Goal: Task Accomplishment & Management: Manage account settings

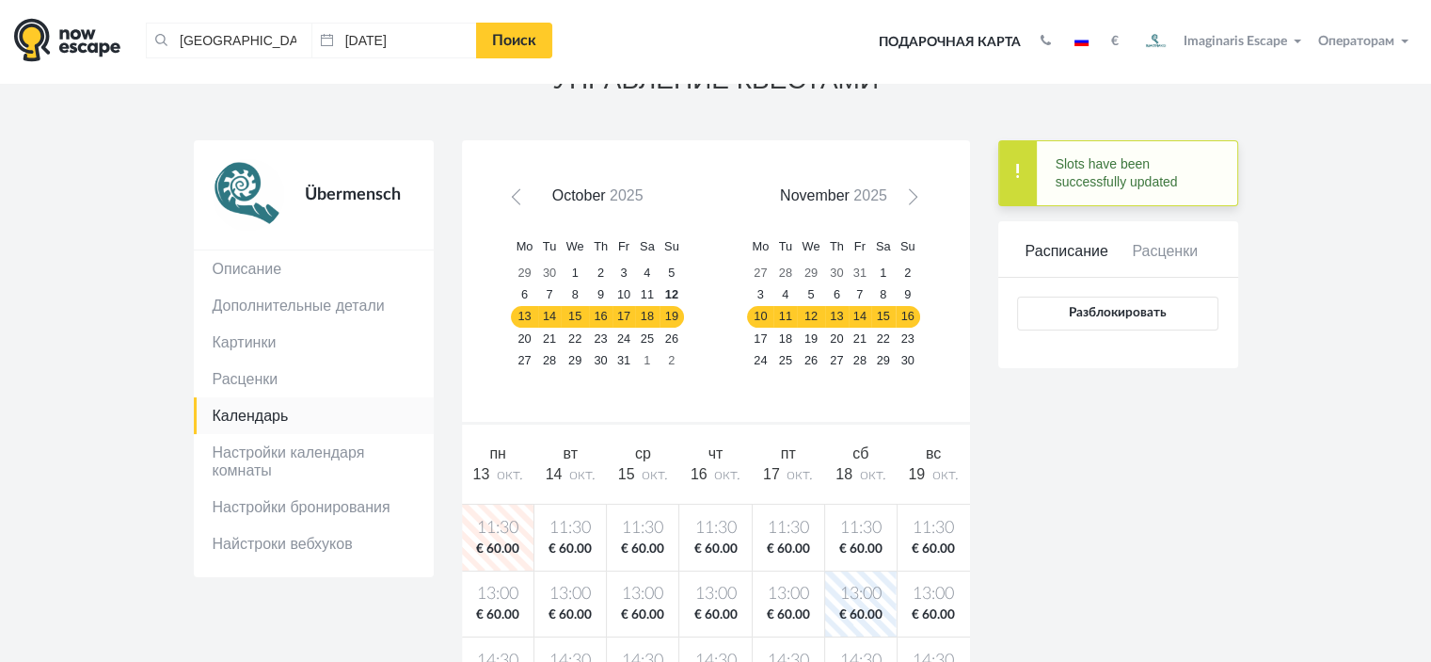
scroll to position [94, 0]
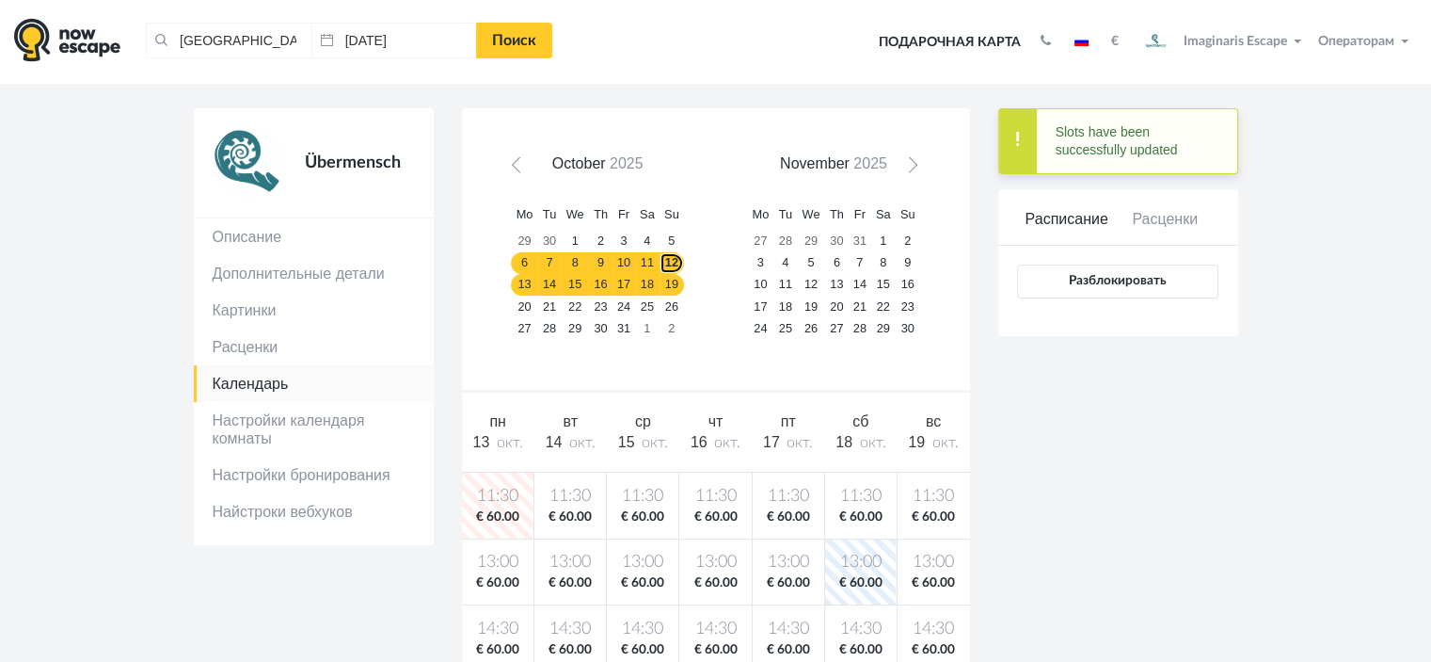
click at [661, 260] on link "12" at bounding box center [672, 263] width 24 height 22
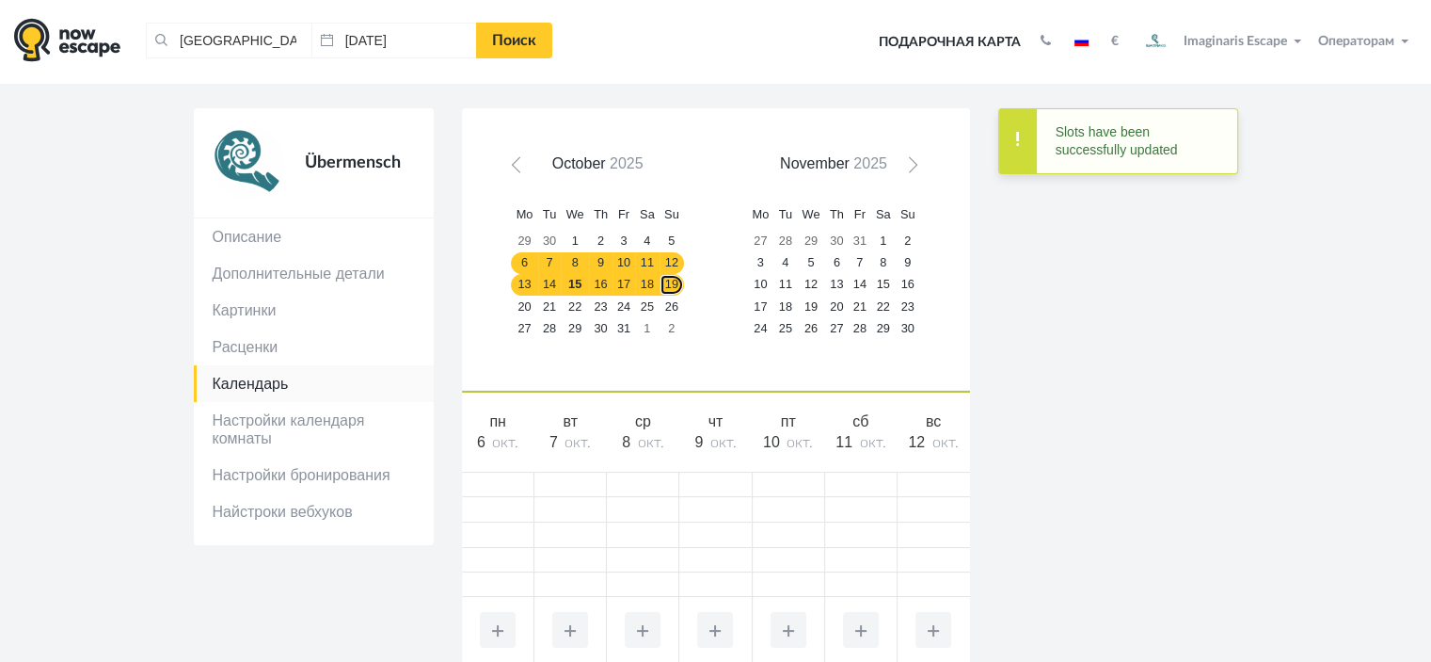
click at [665, 281] on link "19" at bounding box center [672, 285] width 24 height 22
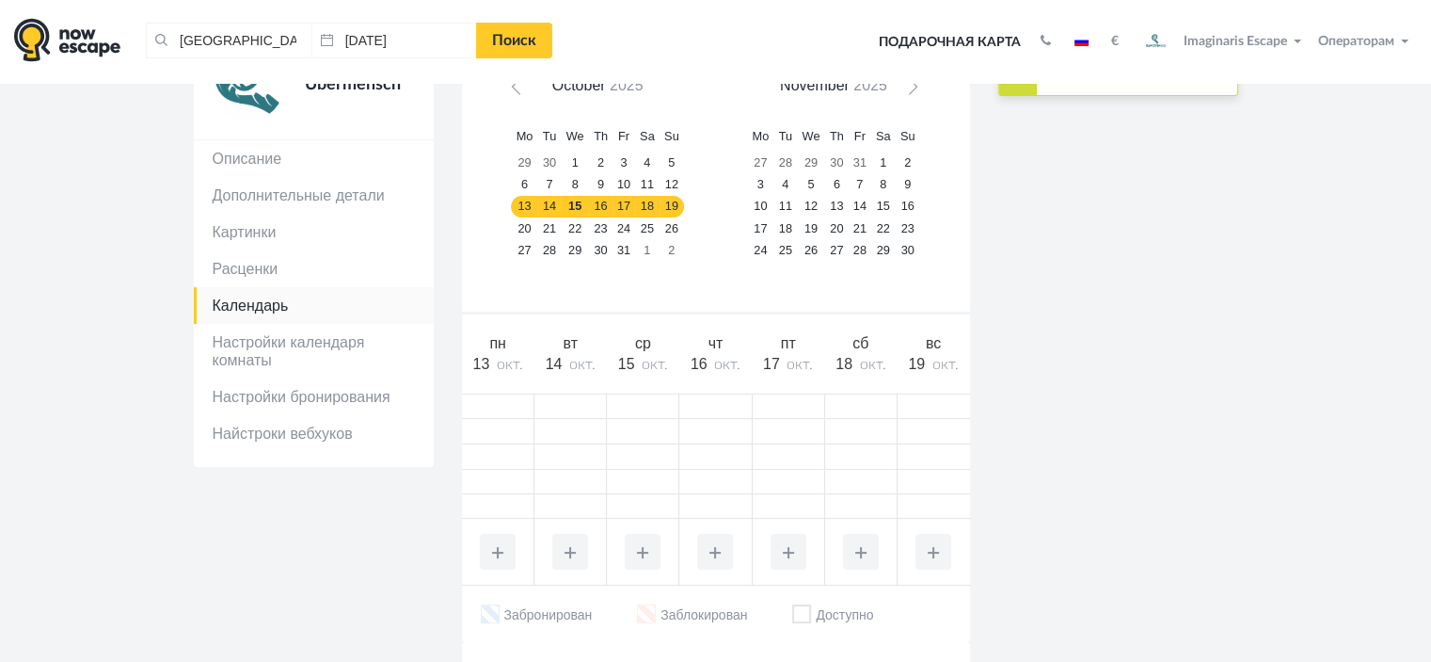
scroll to position [376, 0]
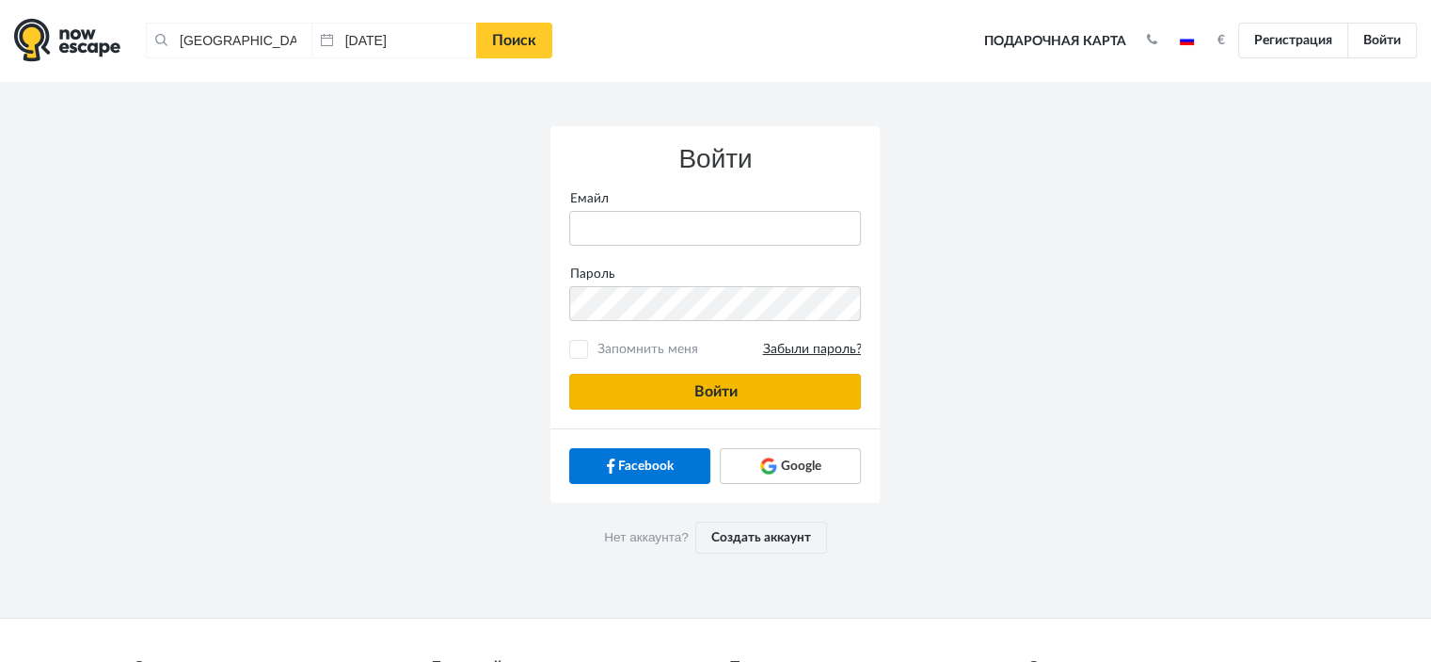
type input "[PERSON_NAME][EMAIL_ADDRESS][DOMAIN_NAME]"
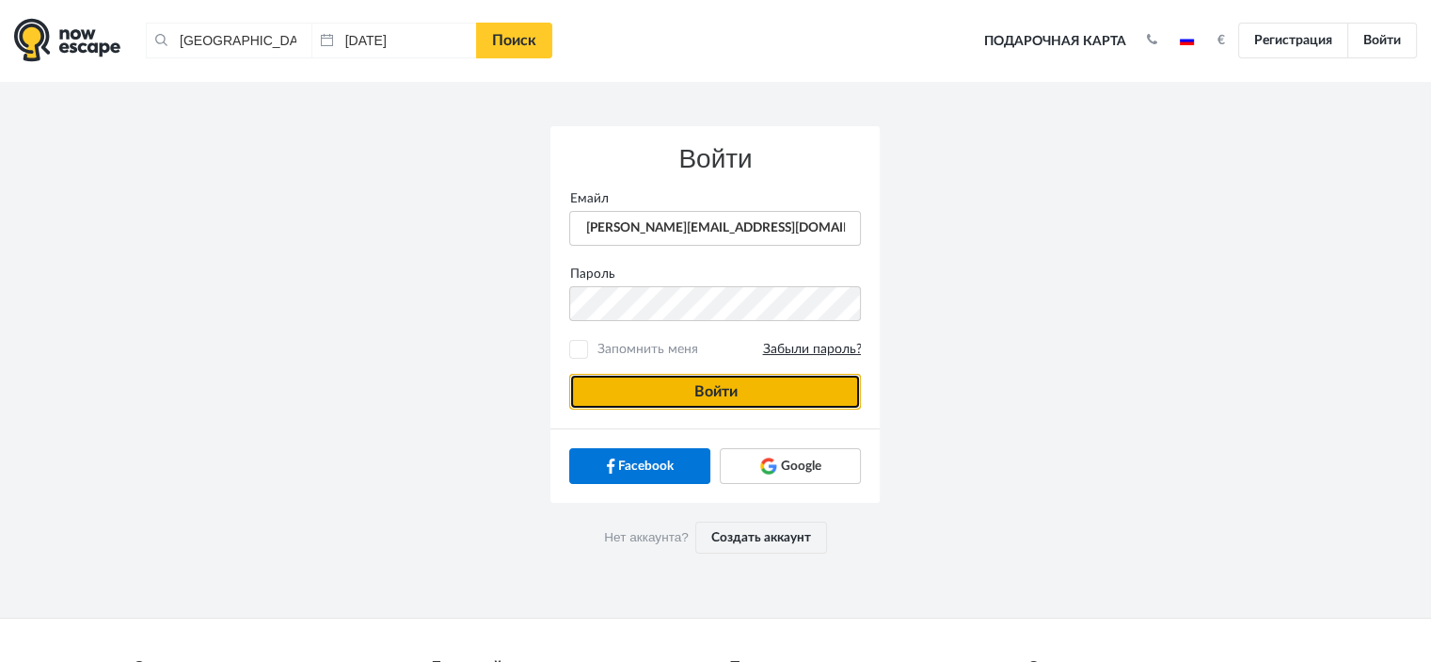
click at [780, 381] on button "Войти" at bounding box center [715, 392] width 292 height 36
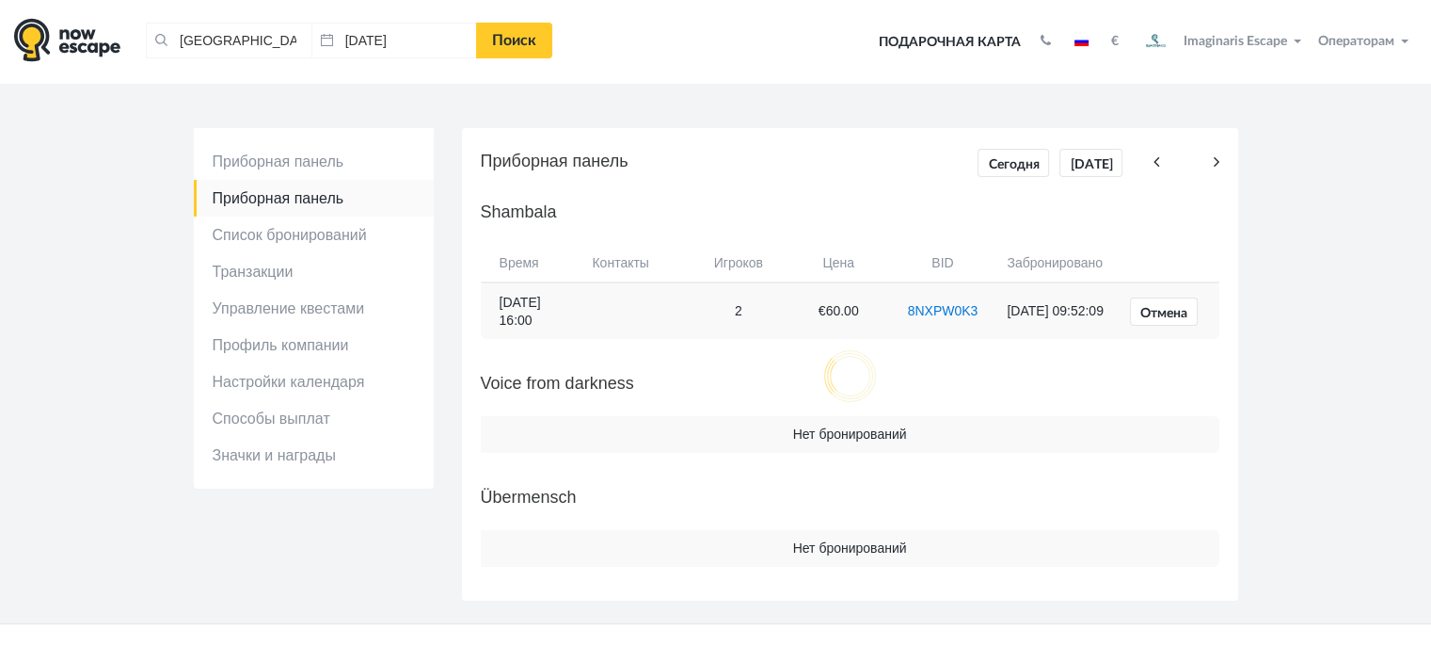
scroll to position [94, 0]
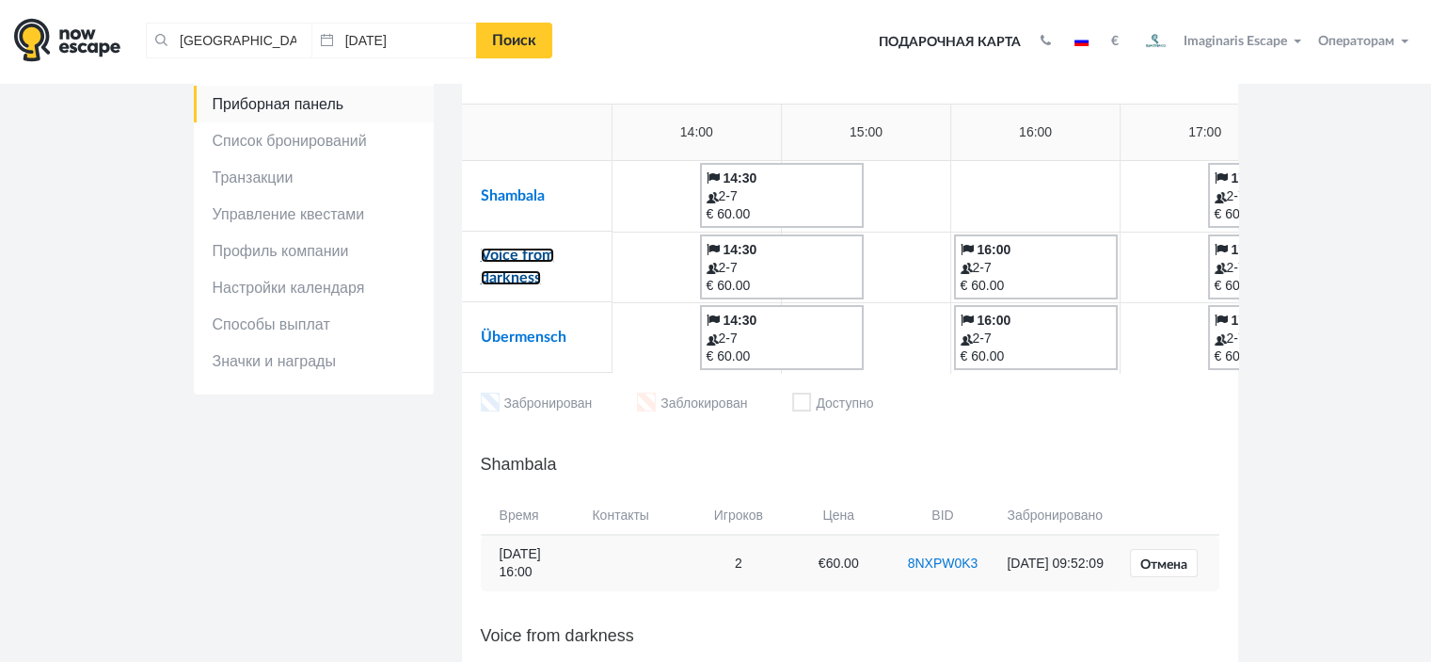
click at [536, 256] on link "Voice from darkness" at bounding box center [517, 267] width 73 height 38
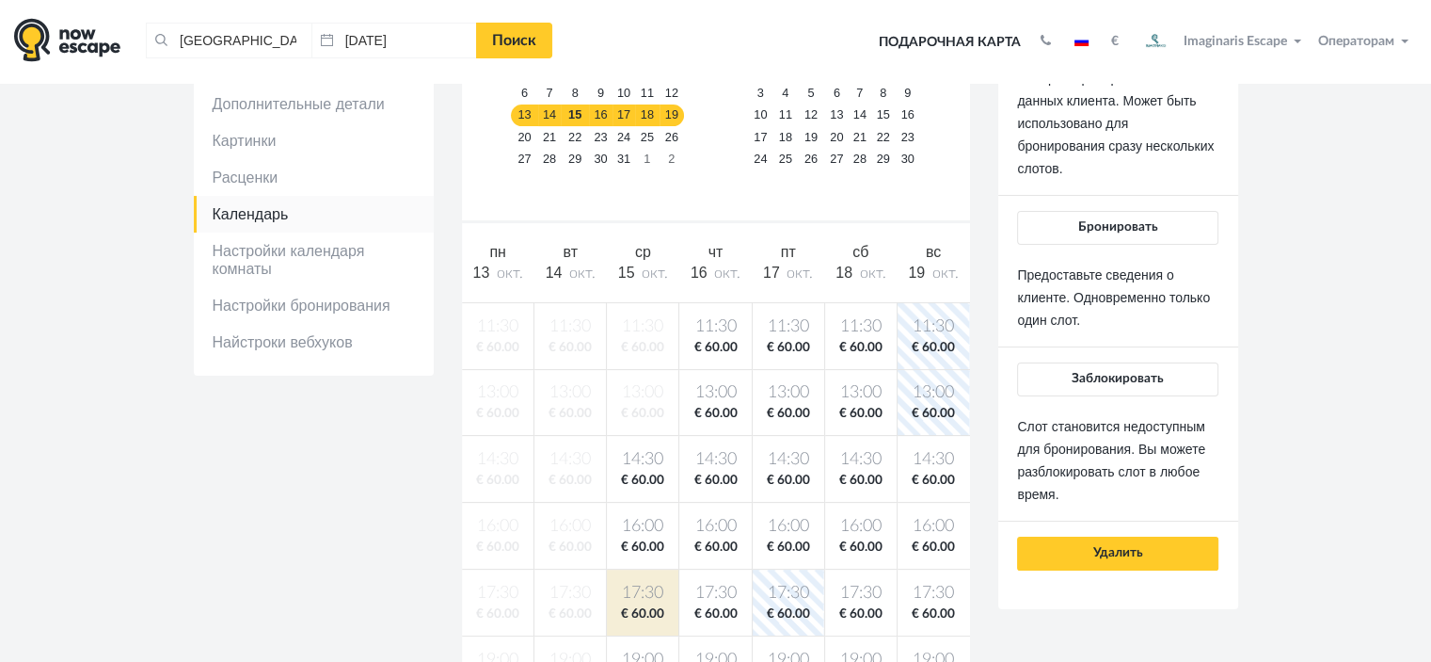
scroll to position [94, 0]
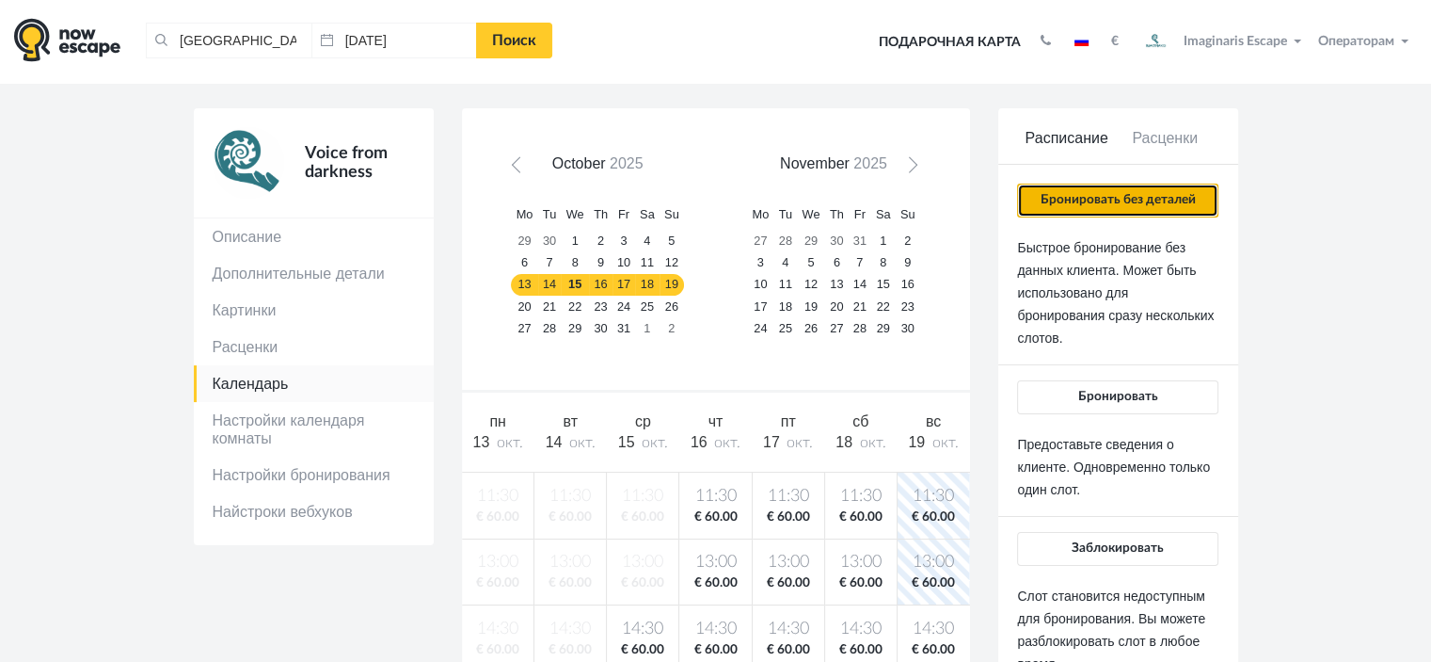
click at [1084, 210] on button "Бронировать без деталей" at bounding box center [1117, 201] width 200 height 34
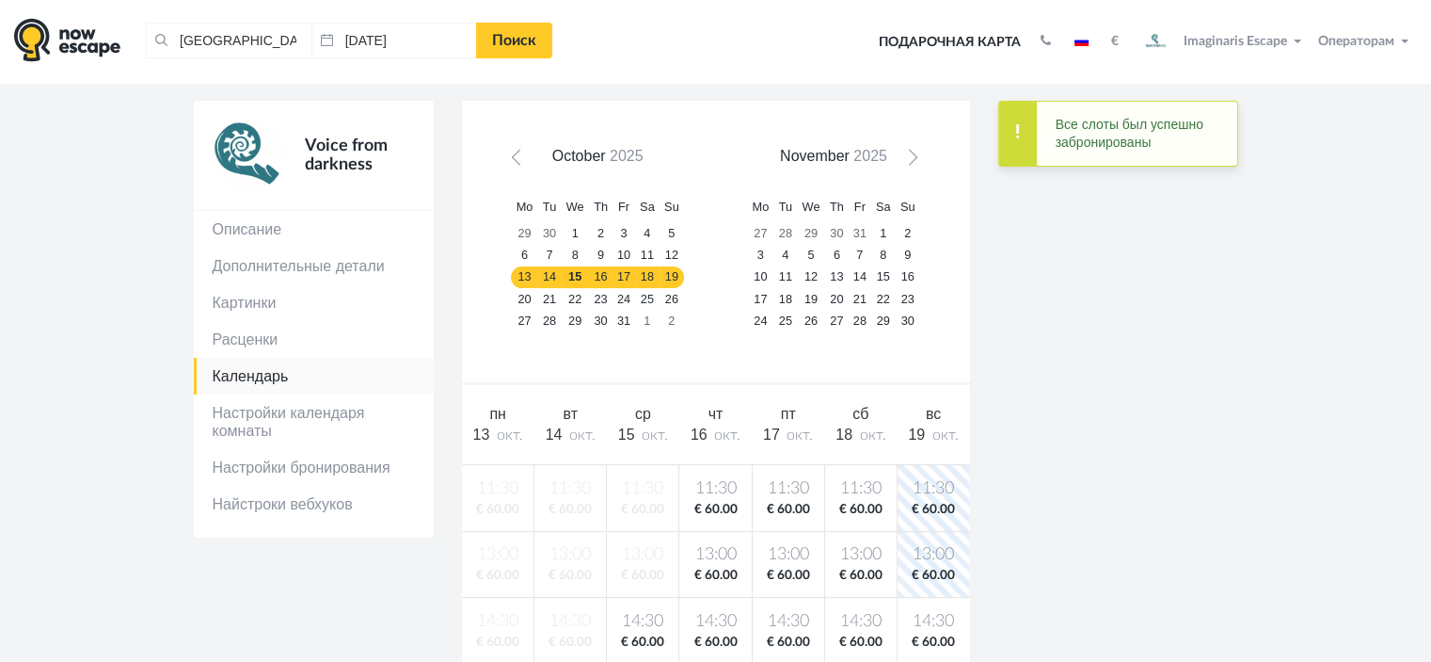
scroll to position [0, 0]
